Goal: Information Seeking & Learning: Check status

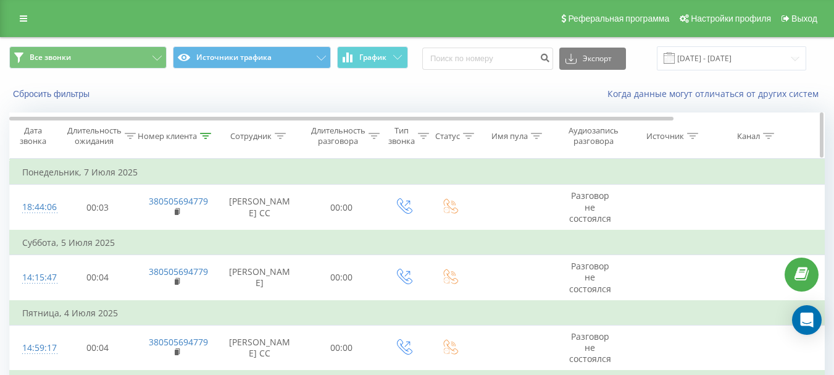
click at [206, 137] on icon at bounding box center [205, 136] width 11 height 6
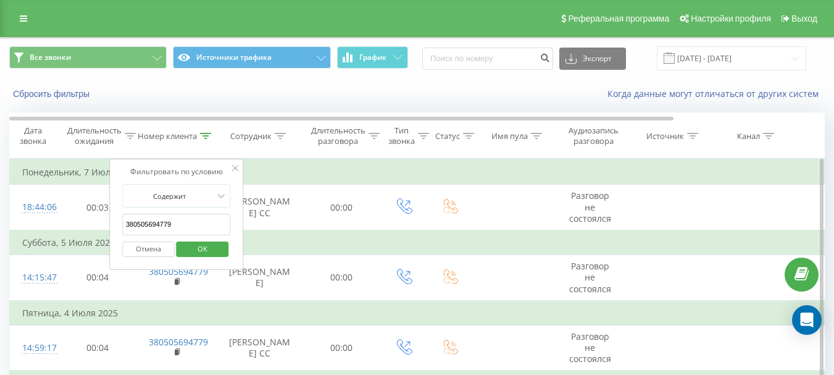
click at [196, 228] on input "380505694779" at bounding box center [176, 225] width 109 height 22
paste input "983823697"
type input "380983823697"
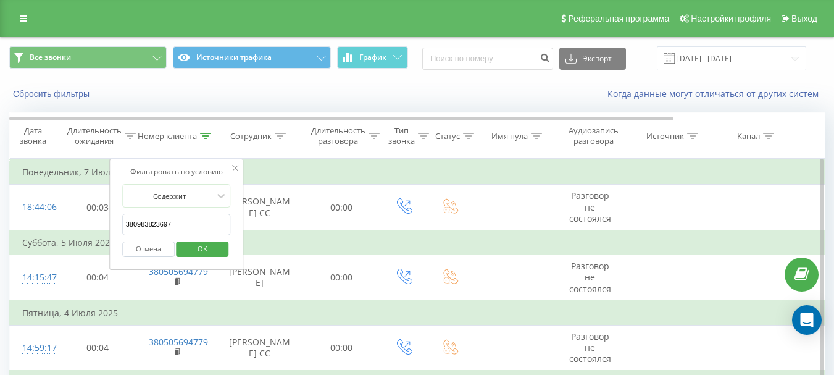
click button "OK" at bounding box center [203, 249] width 53 height 15
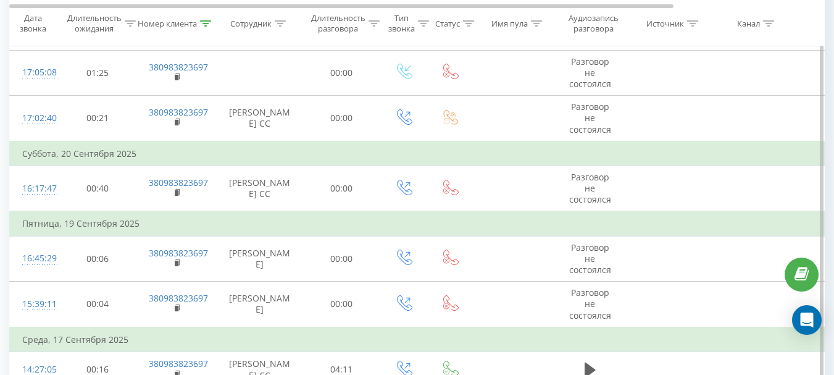
scroll to position [432, 0]
